Goal: Register for event/course

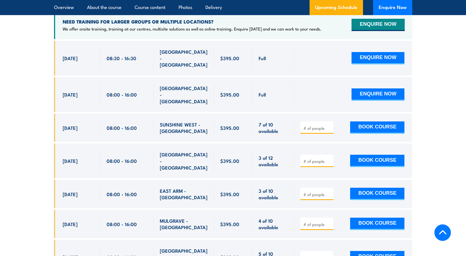
scroll to position [1092, 0]
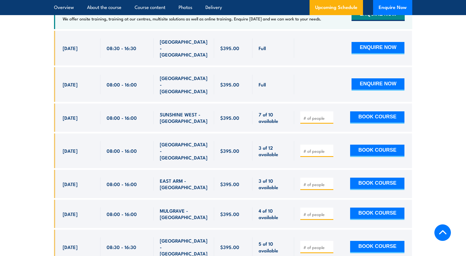
click at [322, 212] on input "number" at bounding box center [318, 215] width 28 height 6
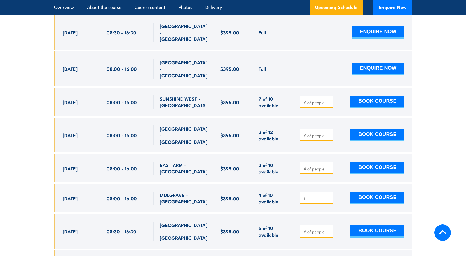
scroll to position [1120, 0]
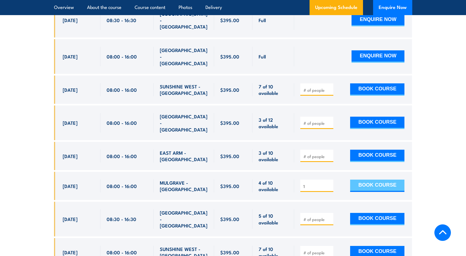
type input "1"
click at [372, 180] on button "BOOK COURSE" at bounding box center [377, 186] width 54 height 12
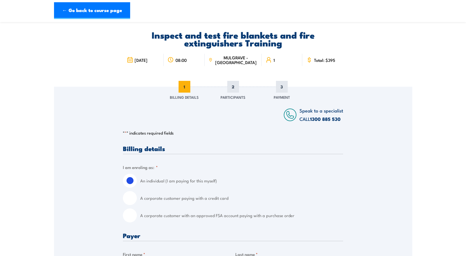
scroll to position [56, 0]
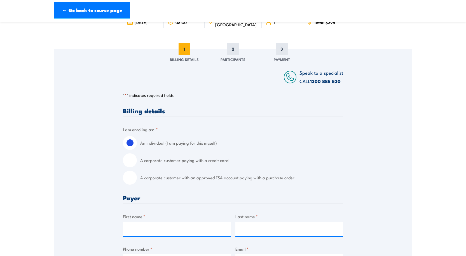
click at [131, 159] on input "A corporate customer paying with a credit card" at bounding box center [130, 160] width 14 height 14
radio input "true"
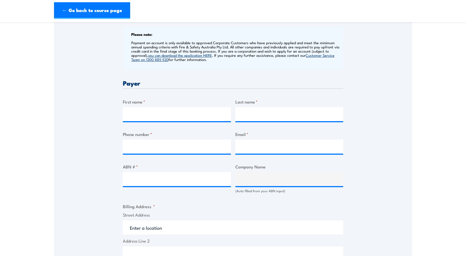
scroll to position [252, 0]
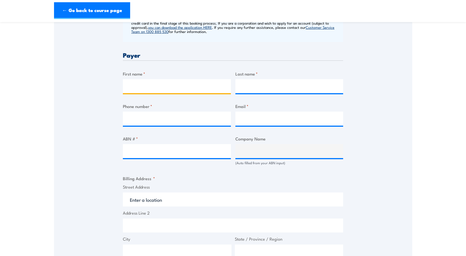
click at [141, 87] on input "First name *" at bounding box center [177, 86] width 108 height 14
type input "Sarah"
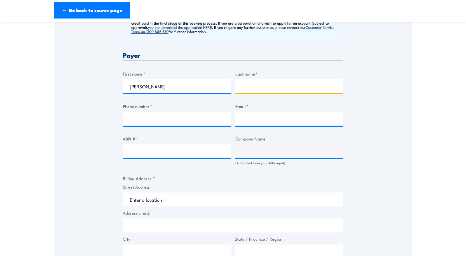
type input "Morgan"
type input "0351721200"
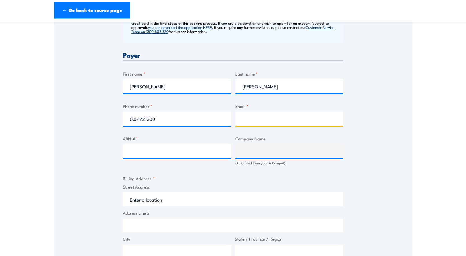
type input "reception@gippsaero.com.au"
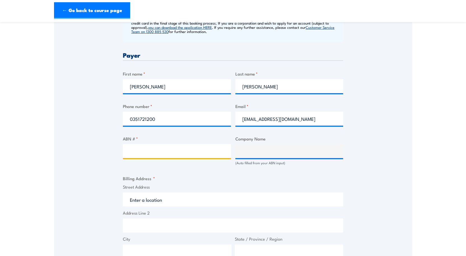
click at [160, 152] on input "ABN # *" at bounding box center [177, 151] width 108 height 14
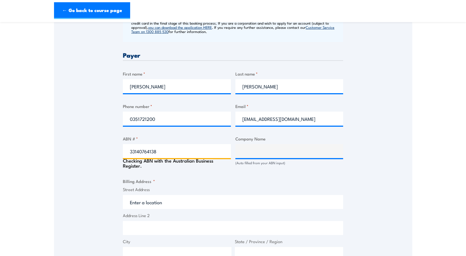
type input "33140764138"
type input "GippsAero Pty Ltd"
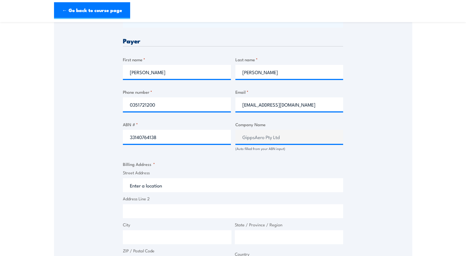
scroll to position [280, 0]
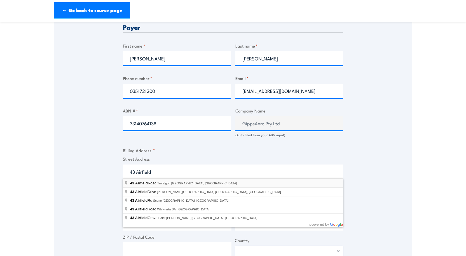
type input "43 Airfield Road, Traralgon VIC, Australia"
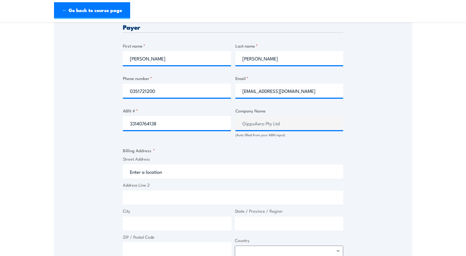
type input "43 Airfield Rd"
type input "Traralgon"
type input "Victoria"
type input "3844"
select select "Australia"
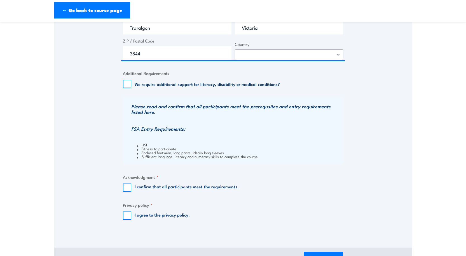
scroll to position [504, 0]
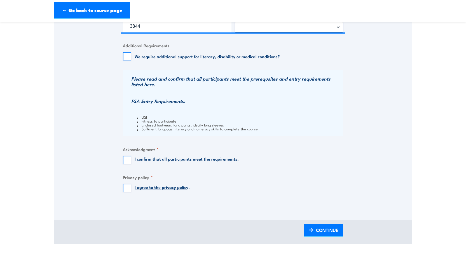
click at [125, 160] on input "I confirm that all participants meet the requirements." at bounding box center [127, 160] width 8 height 8
checkbox input "true"
click at [127, 187] on input "I agree to the privacy policy ." at bounding box center [127, 188] width 8 height 8
checkbox input "true"
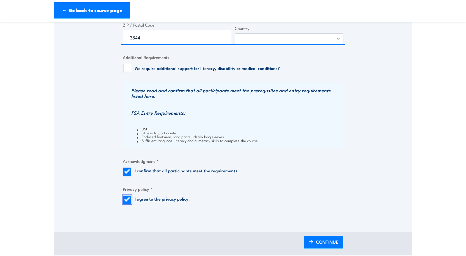
scroll to position [560, 0]
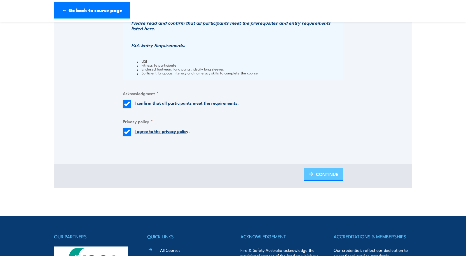
click at [324, 173] on span "CONTINUE" at bounding box center [327, 174] width 22 height 15
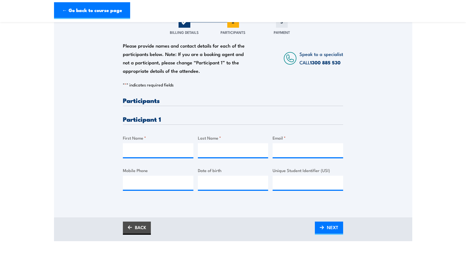
scroll to position [84, 0]
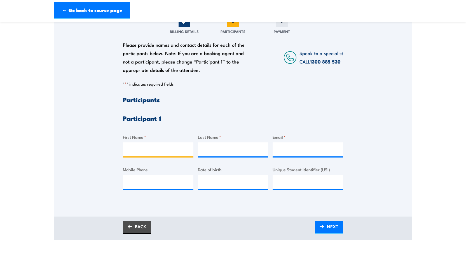
click at [150, 149] on input "First Name *" at bounding box center [158, 150] width 71 height 14
type input "Ethan"
type input "Twite"
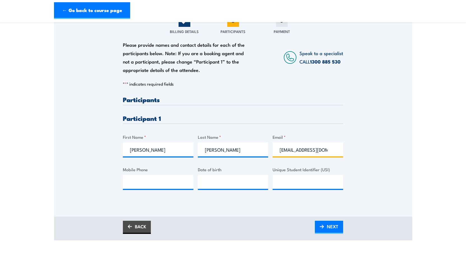
scroll to position [0, 3]
type input "ethan5848@outlook.com"
click input "Submit" at bounding box center [0, 0] width 0 height 0
type input "0491103003"
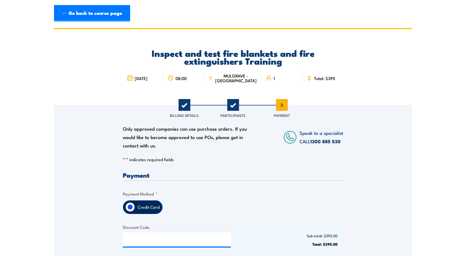
click at [236, 104] on span "2" at bounding box center [233, 105] width 12 height 12
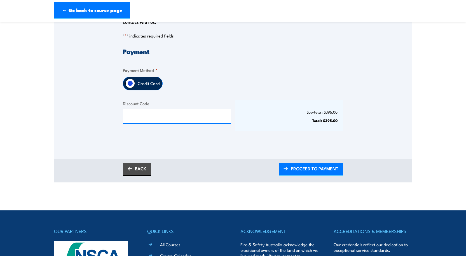
scroll to position [168, 0]
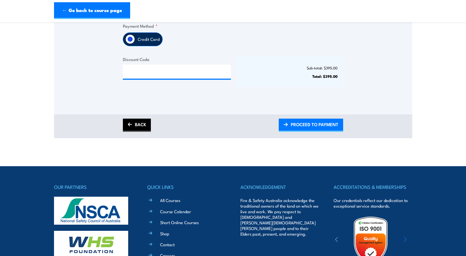
click at [134, 126] on link "BACK" at bounding box center [137, 125] width 28 height 13
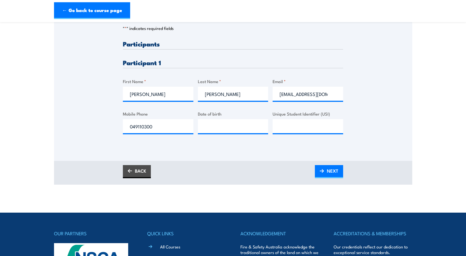
scroll to position [140, 0]
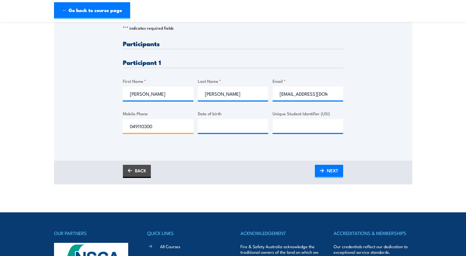
click at [161, 126] on input "049110300" at bounding box center [158, 126] width 71 height 14
type input "0491103003"
click at [244, 125] on input "__/__/____" at bounding box center [233, 126] width 71 height 14
type input "09/08/2006"
type input "LLU7Z5G9FJ"
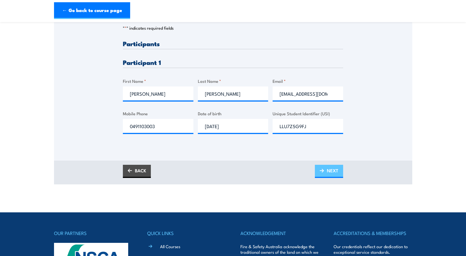
click at [326, 170] on link "NEXT" at bounding box center [329, 171] width 28 height 13
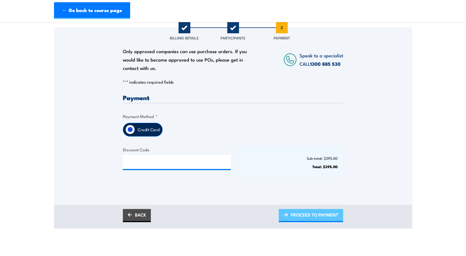
scroll to position [84, 0]
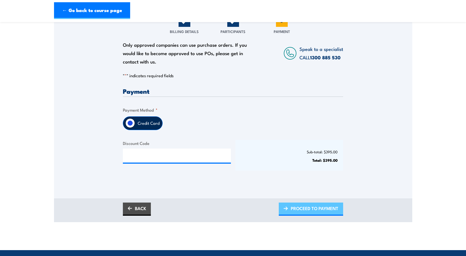
click at [299, 208] on span "PROCEED TO PAYMENT" at bounding box center [315, 208] width 48 height 15
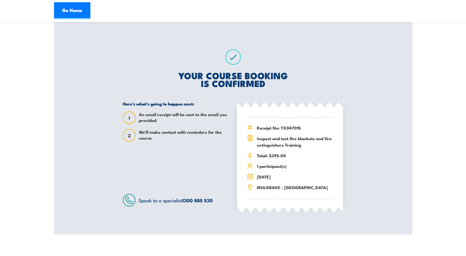
scroll to position [84, 0]
